Goal: Information Seeking & Learning: Learn about a topic

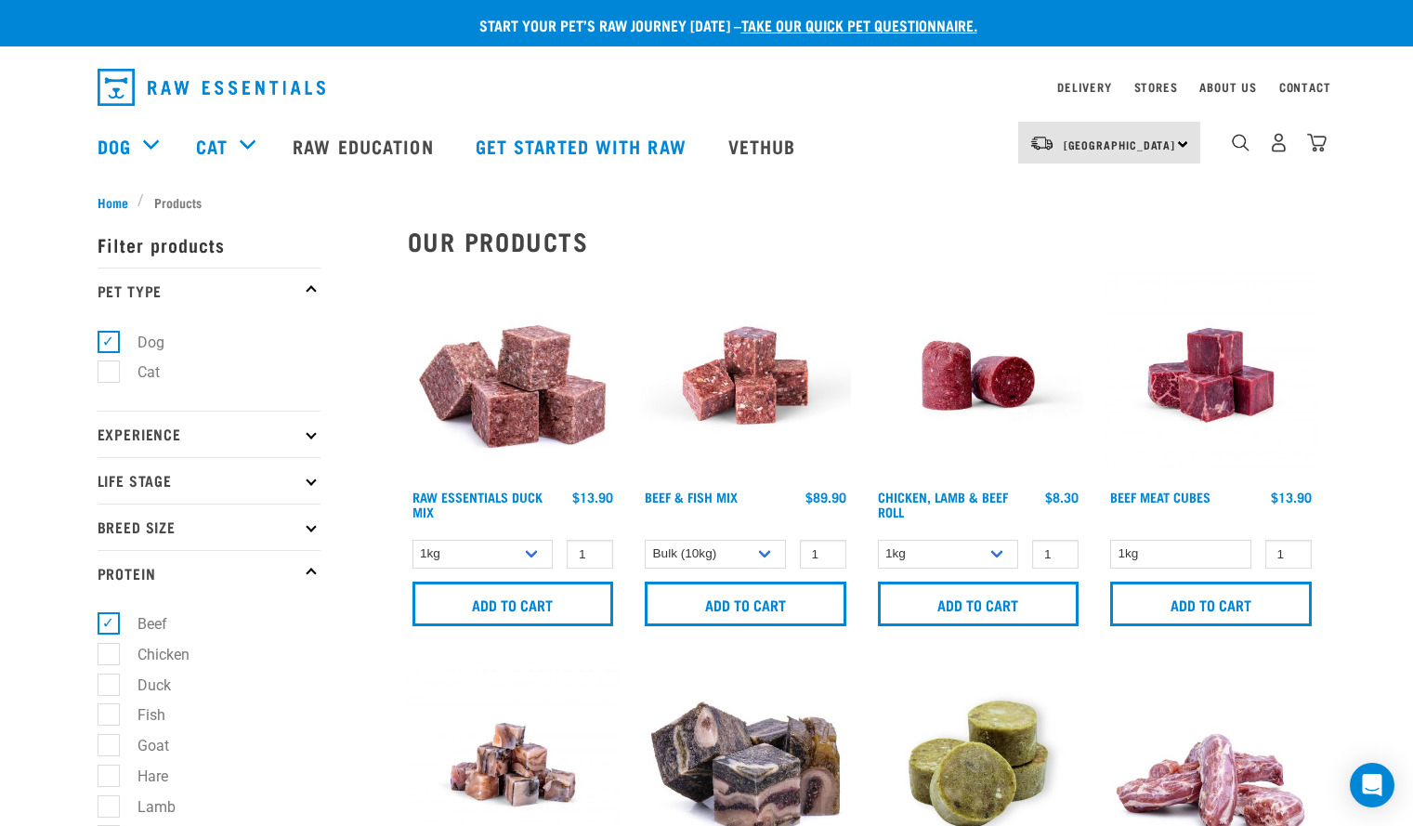
select select "435759"
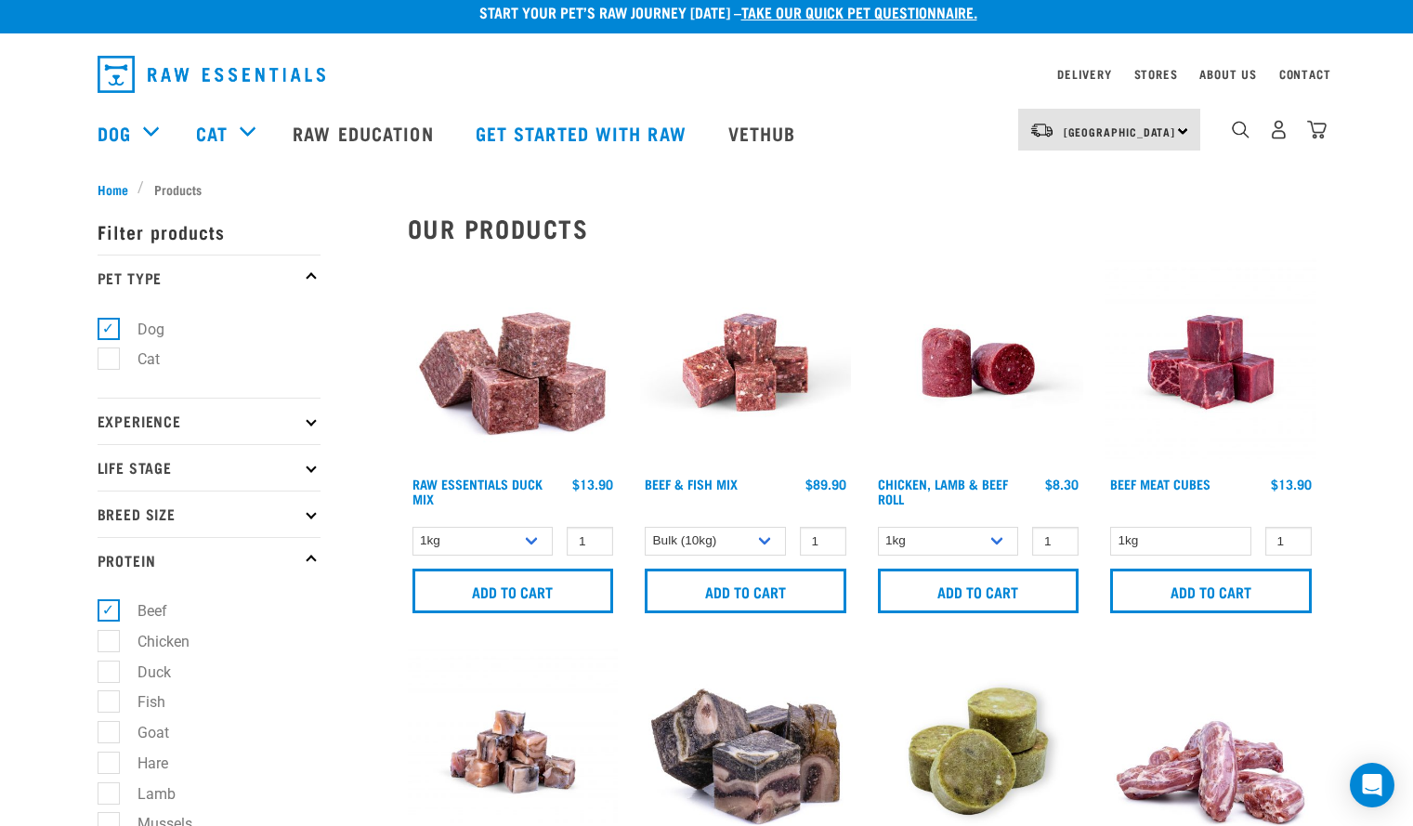
scroll to position [10, 0]
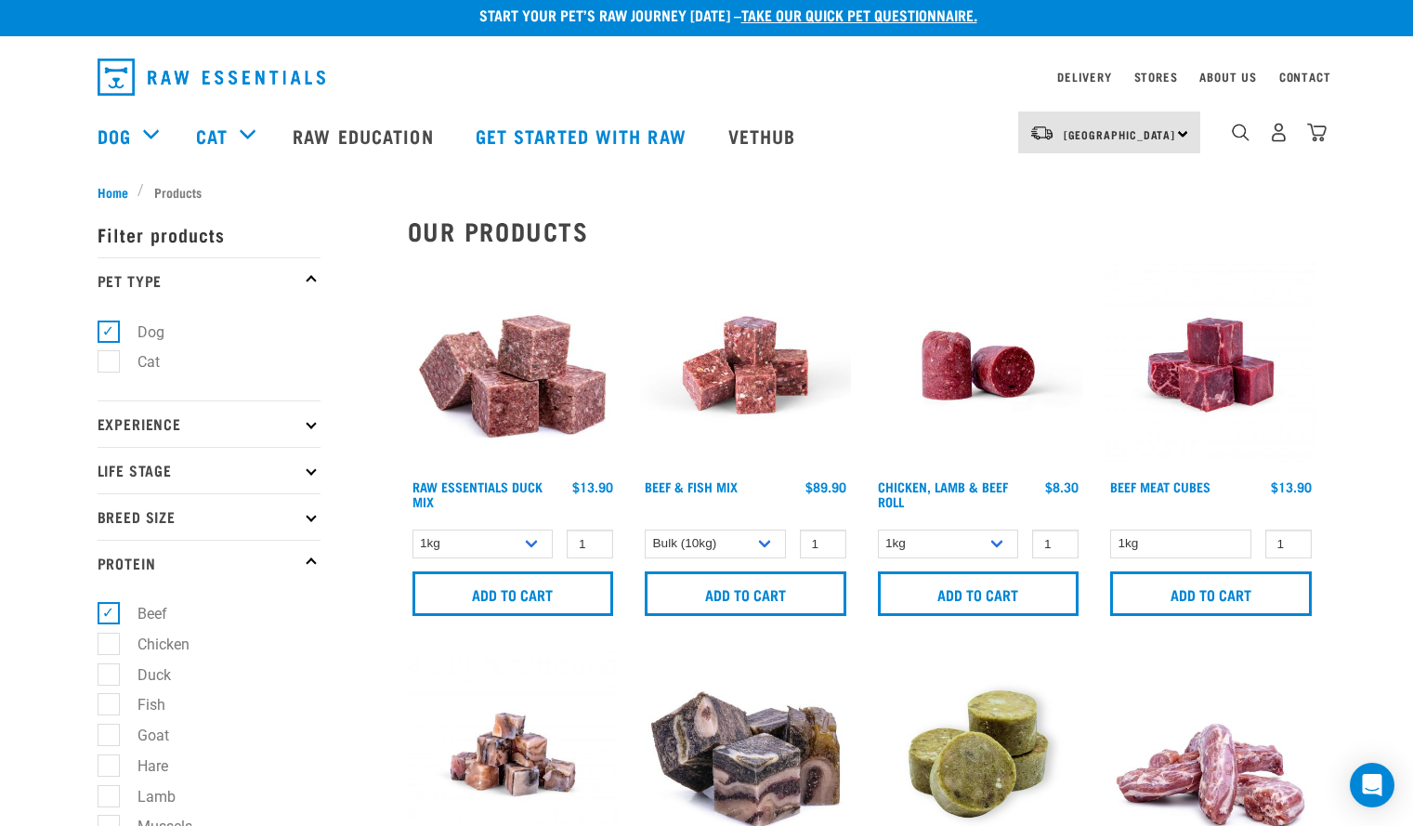
click at [117, 613] on label "Beef" at bounding box center [141, 613] width 67 height 23
click at [110, 613] on input "Beef" at bounding box center [104, 611] width 12 height 12
checkbox input "false"
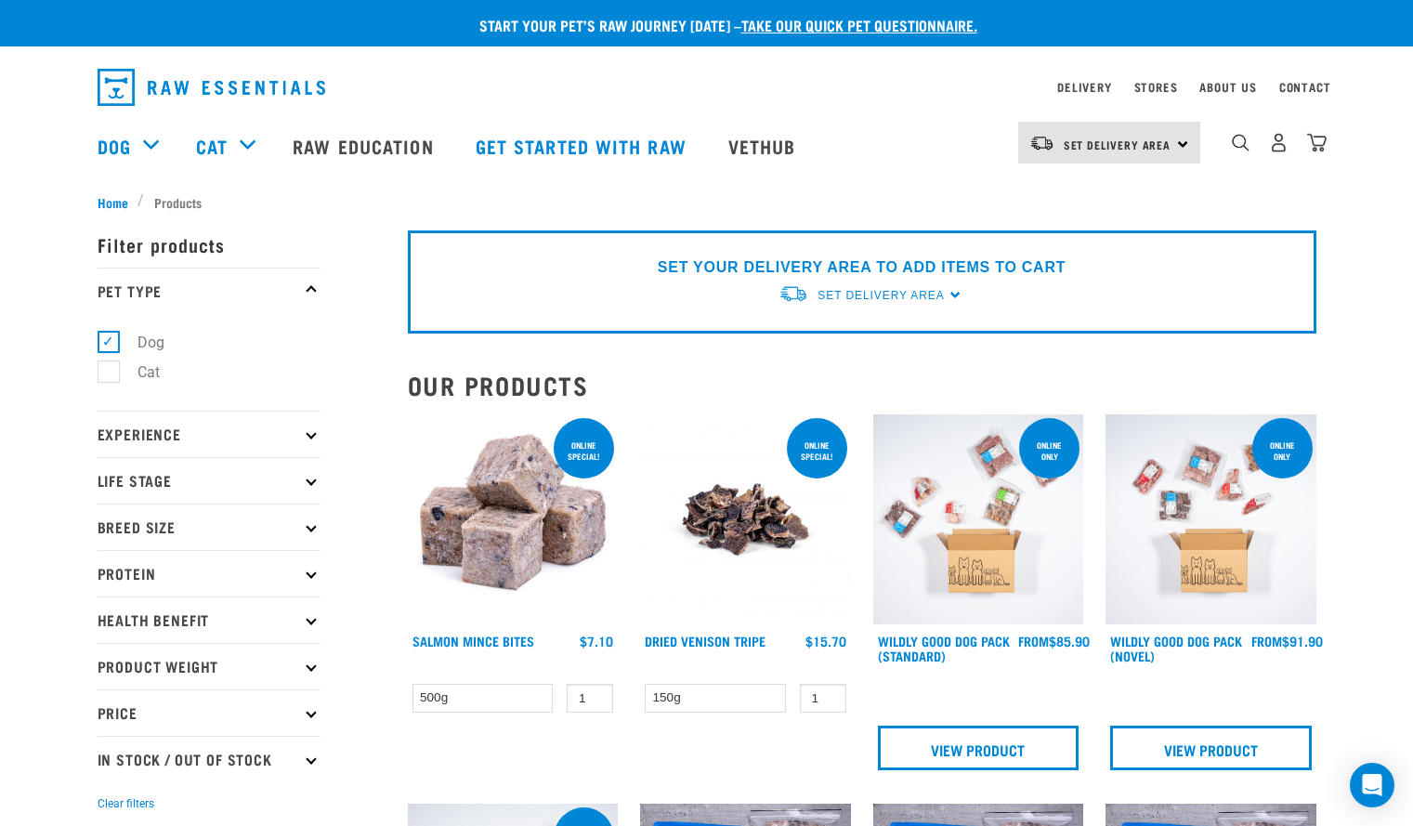
click at [307, 671] on p "Product Weight" at bounding box center [209, 666] width 223 height 46
click at [111, 778] on label "Bulk" at bounding box center [141, 777] width 66 height 23
click at [110, 778] on input "Bulk" at bounding box center [104, 774] width 12 height 12
checkbox input "true"
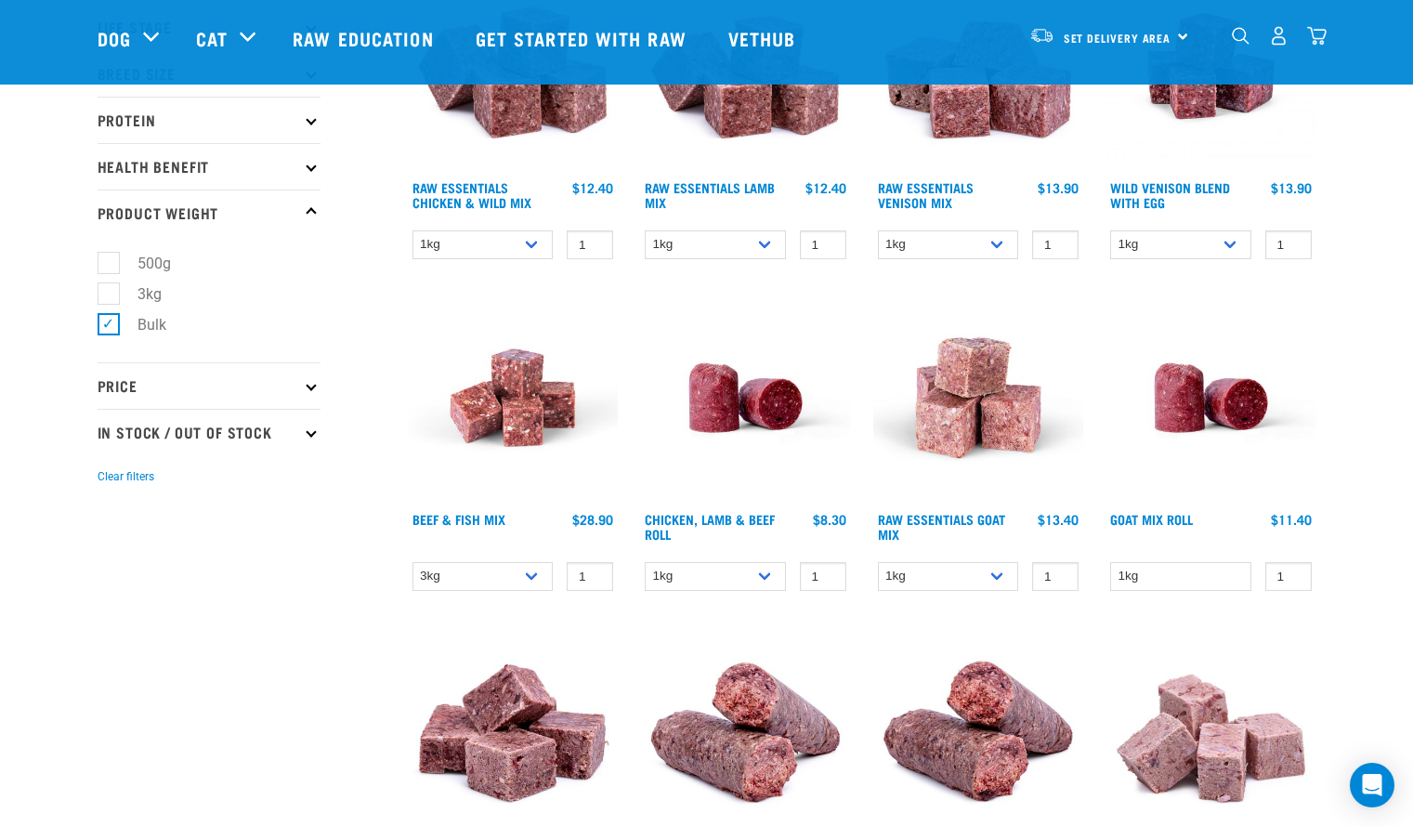
scroll to position [321, 0]
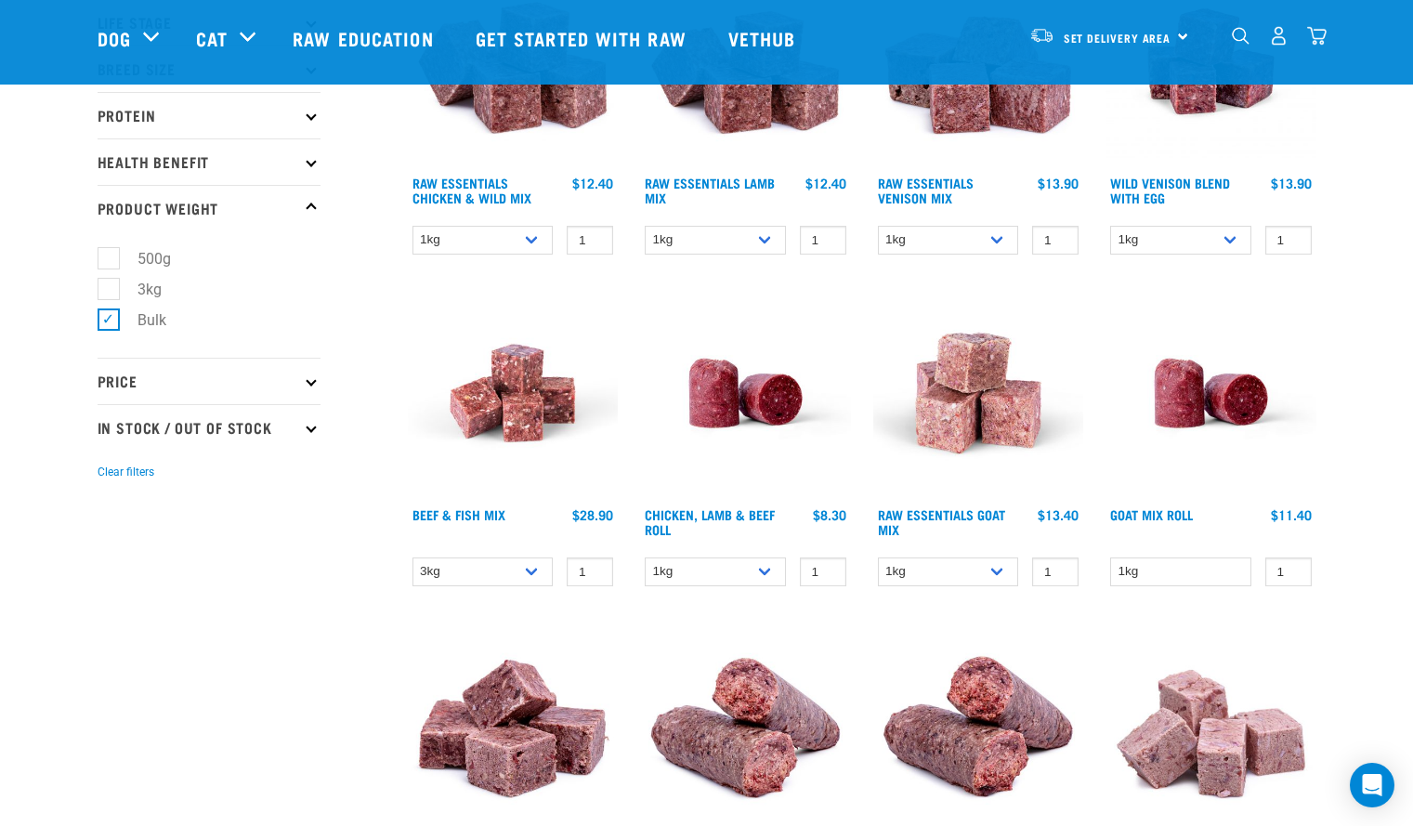
click at [1169, 497] on img at bounding box center [1210, 393] width 211 height 211
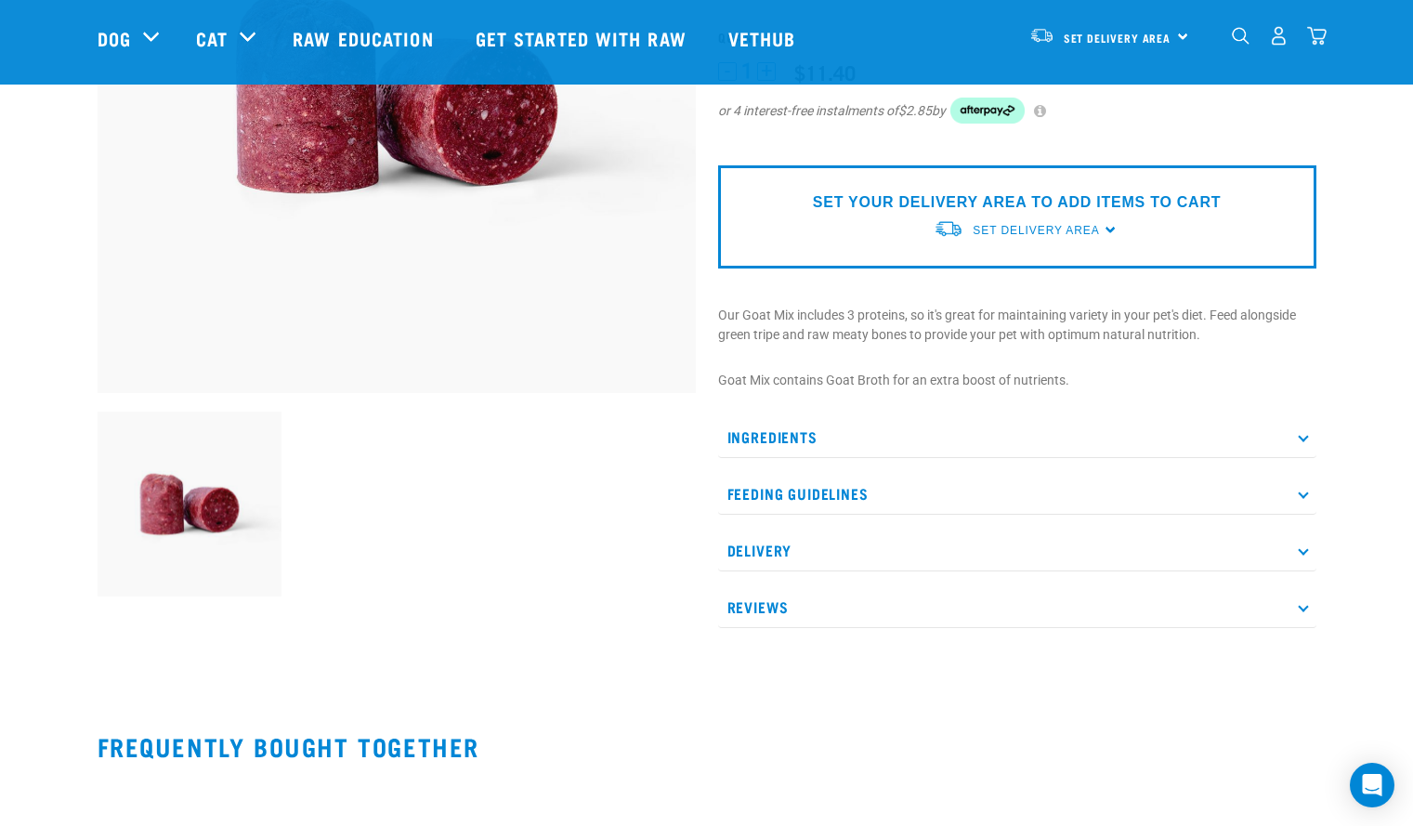
scroll to position [342, 0]
click at [1303, 436] on icon at bounding box center [1303, 435] width 10 height 10
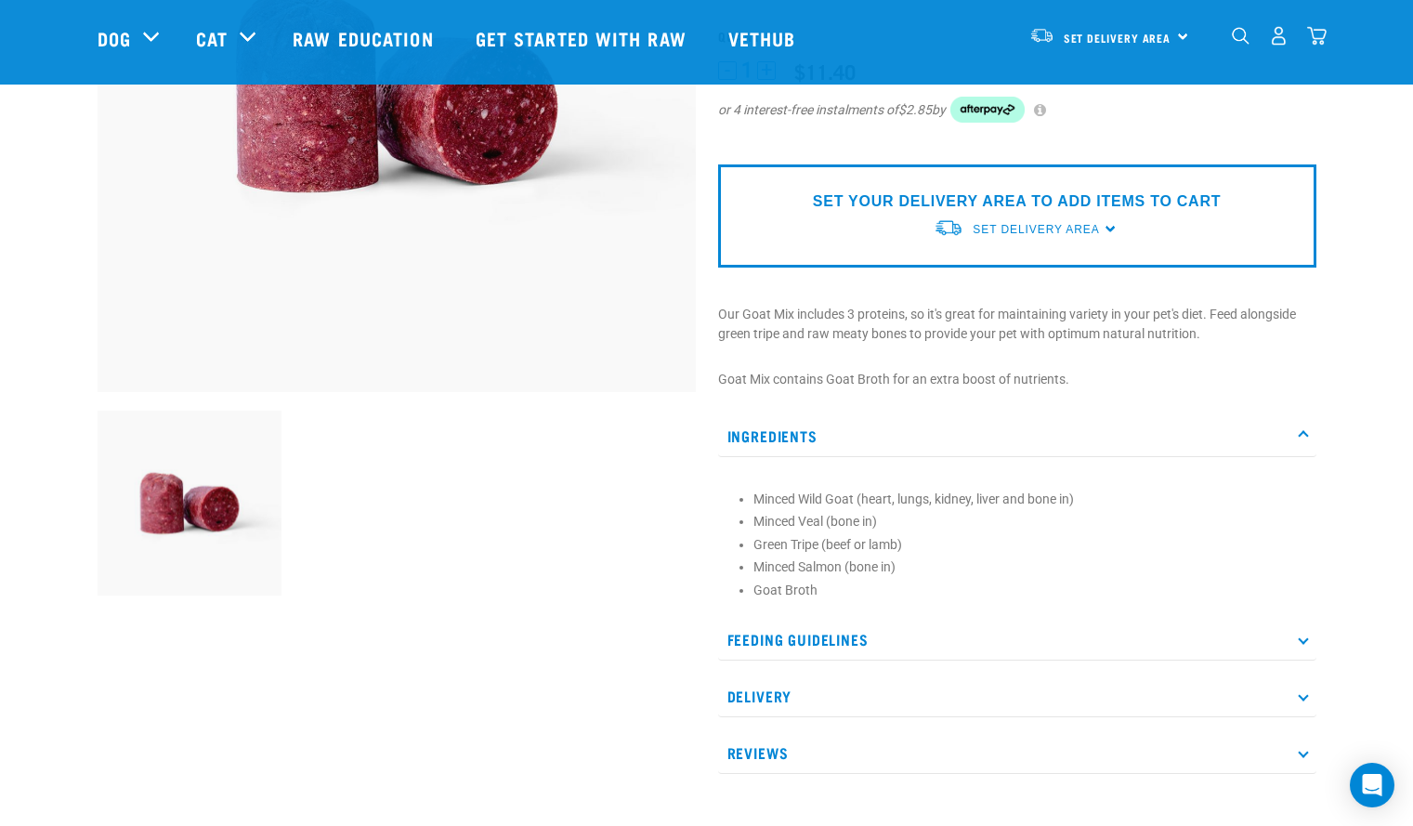
click at [1301, 424] on p "Ingredients" at bounding box center [1017, 436] width 598 height 42
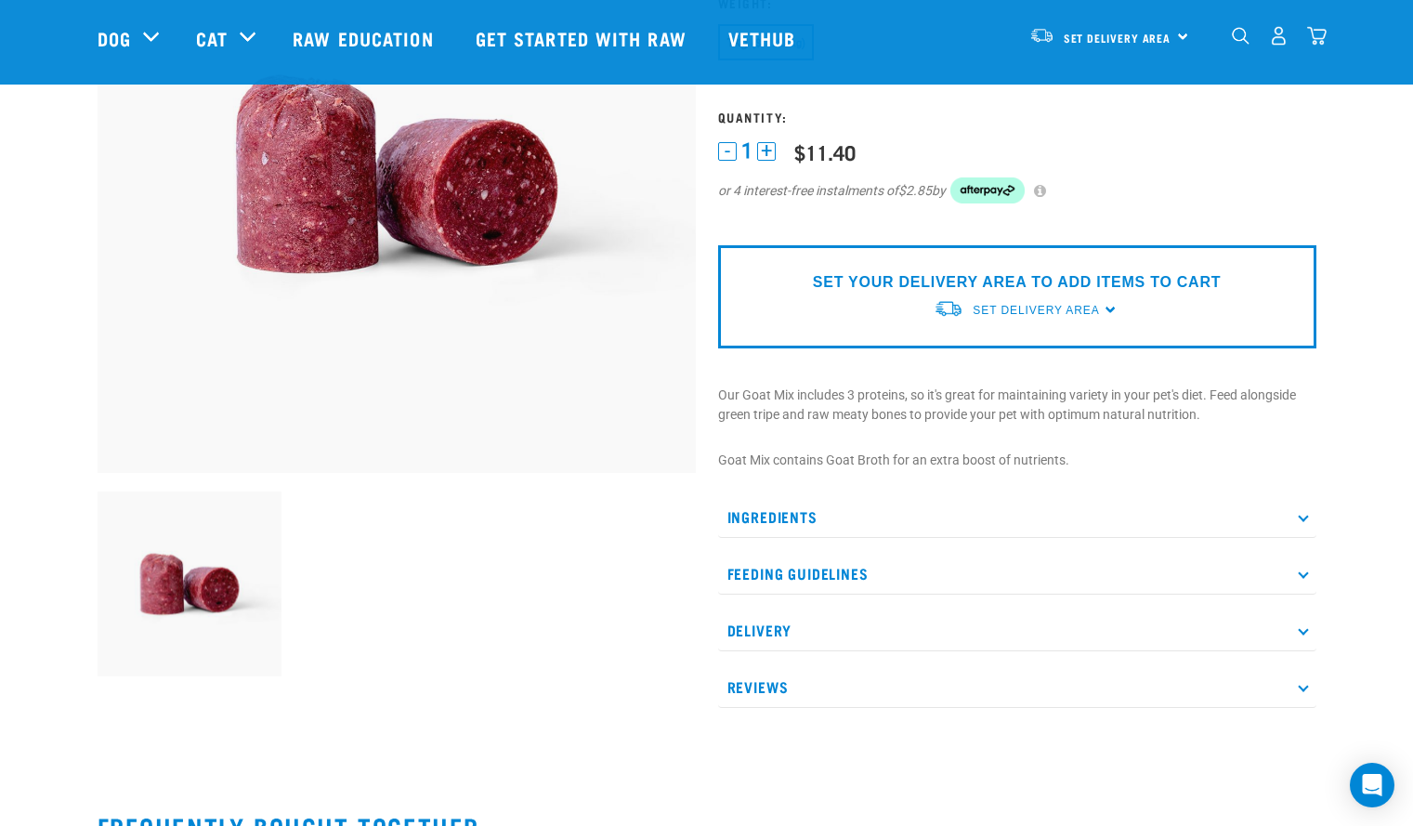
scroll to position [267, 0]
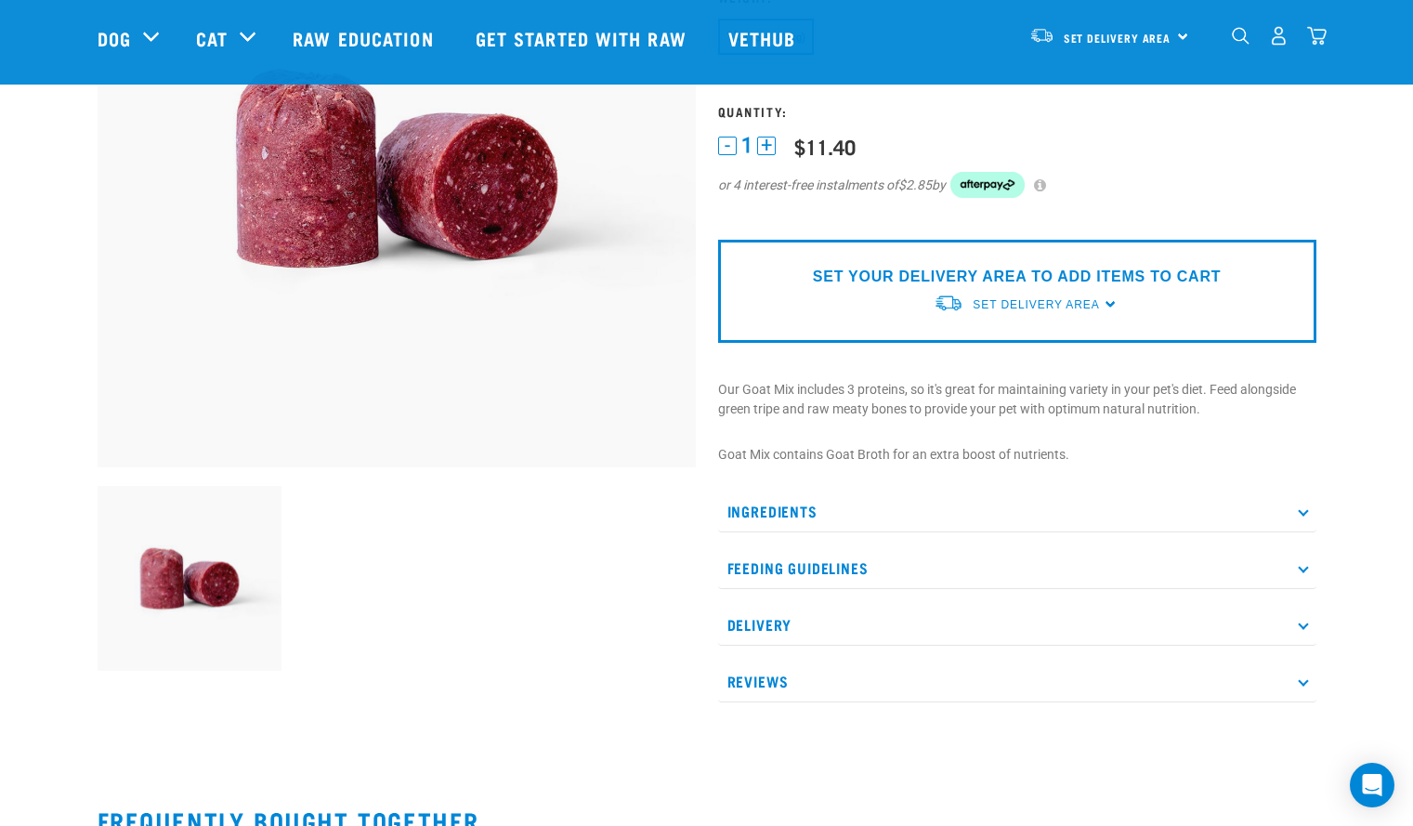
click at [1303, 681] on icon at bounding box center [1303, 680] width 10 height 10
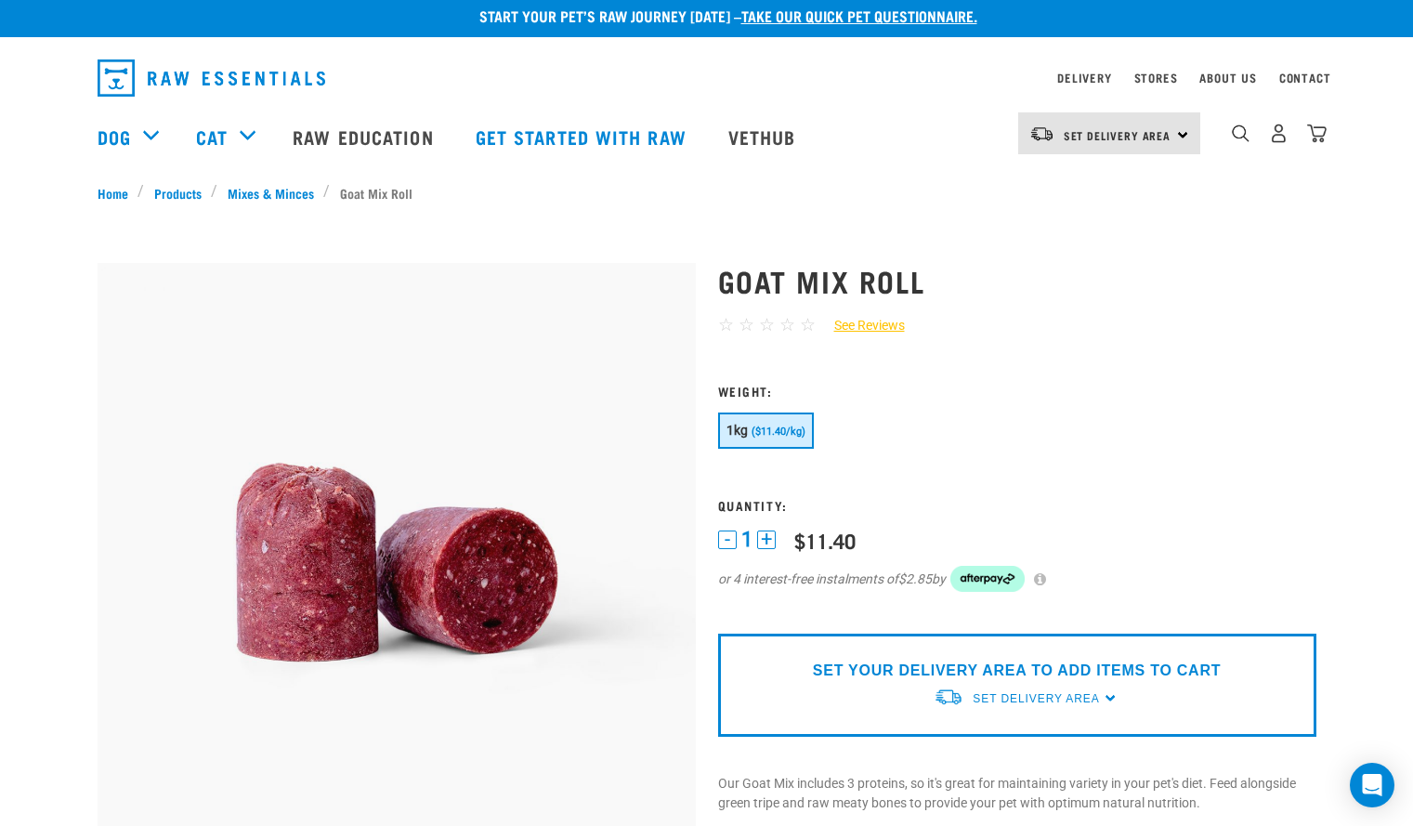
scroll to position [0, 0]
